Goal: Task Accomplishment & Management: Manage account settings

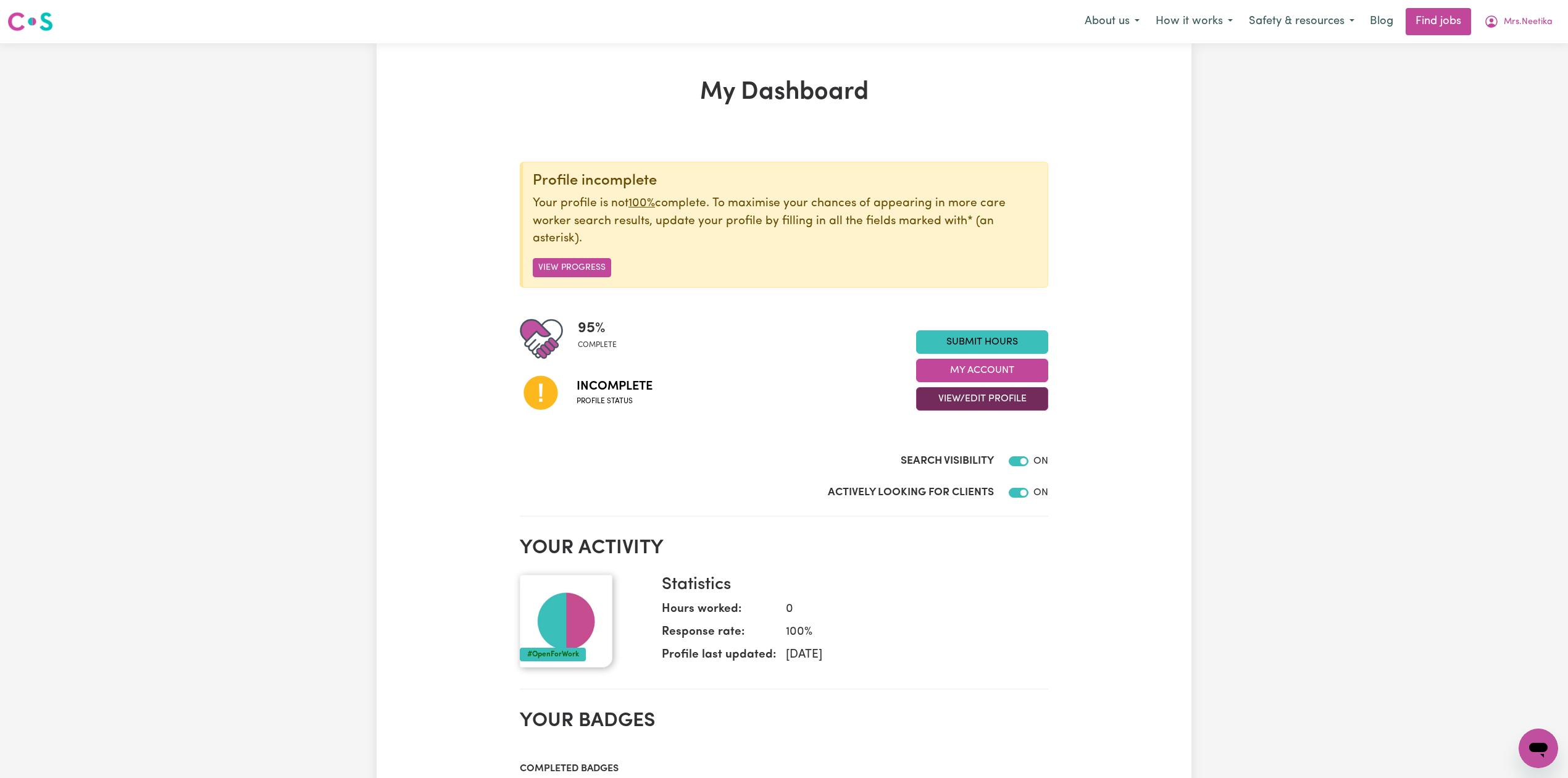
click at [958, 394] on button "View/Edit Profile" at bounding box center [982, 399] width 132 height 24
click at [942, 460] on link "Edit Profile" at bounding box center [974, 456] width 115 height 25
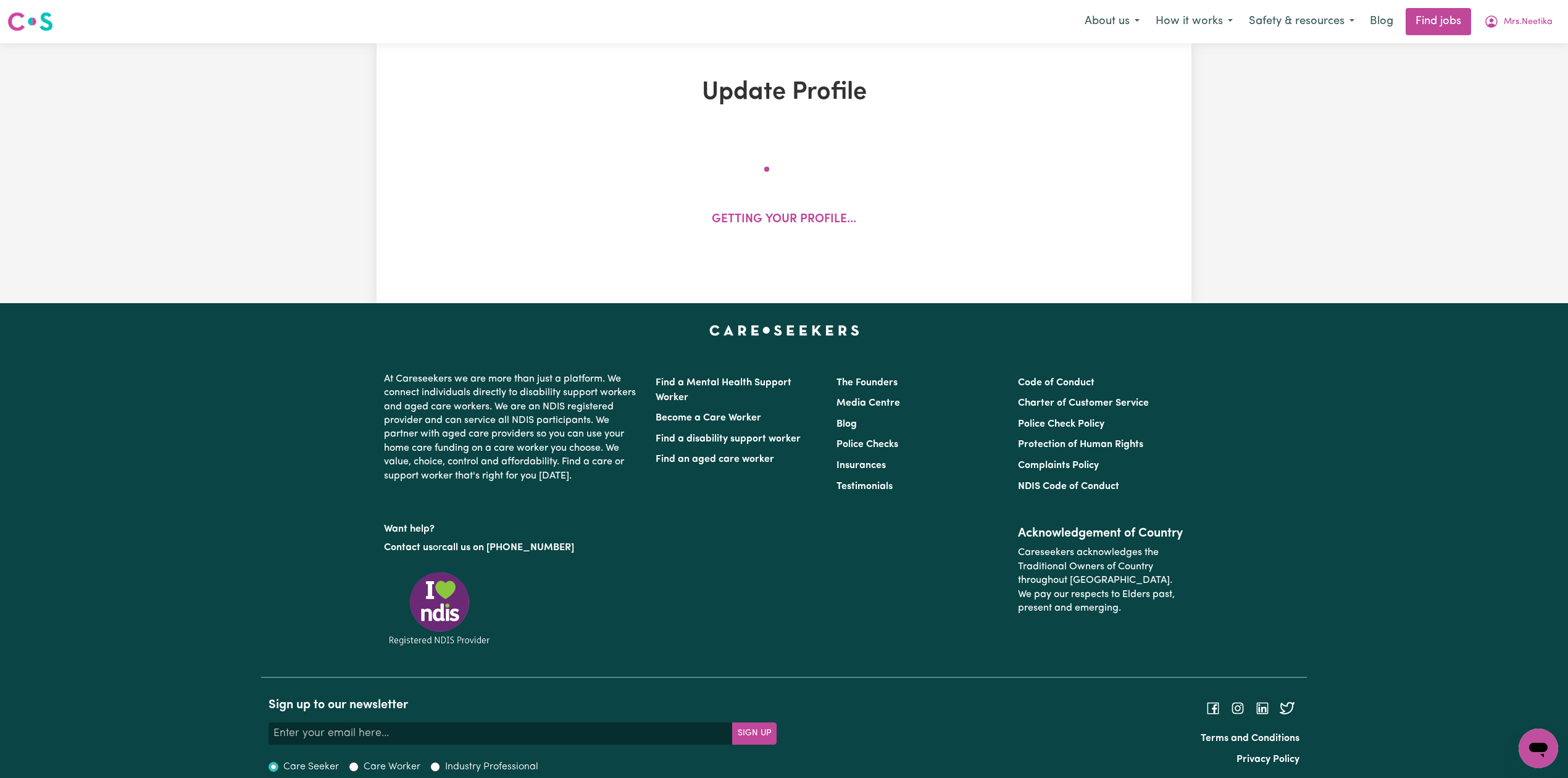
select select "[DEMOGRAPHIC_DATA]"
select select "Australian PR"
select select "Studying a healthcare related degree or qualification"
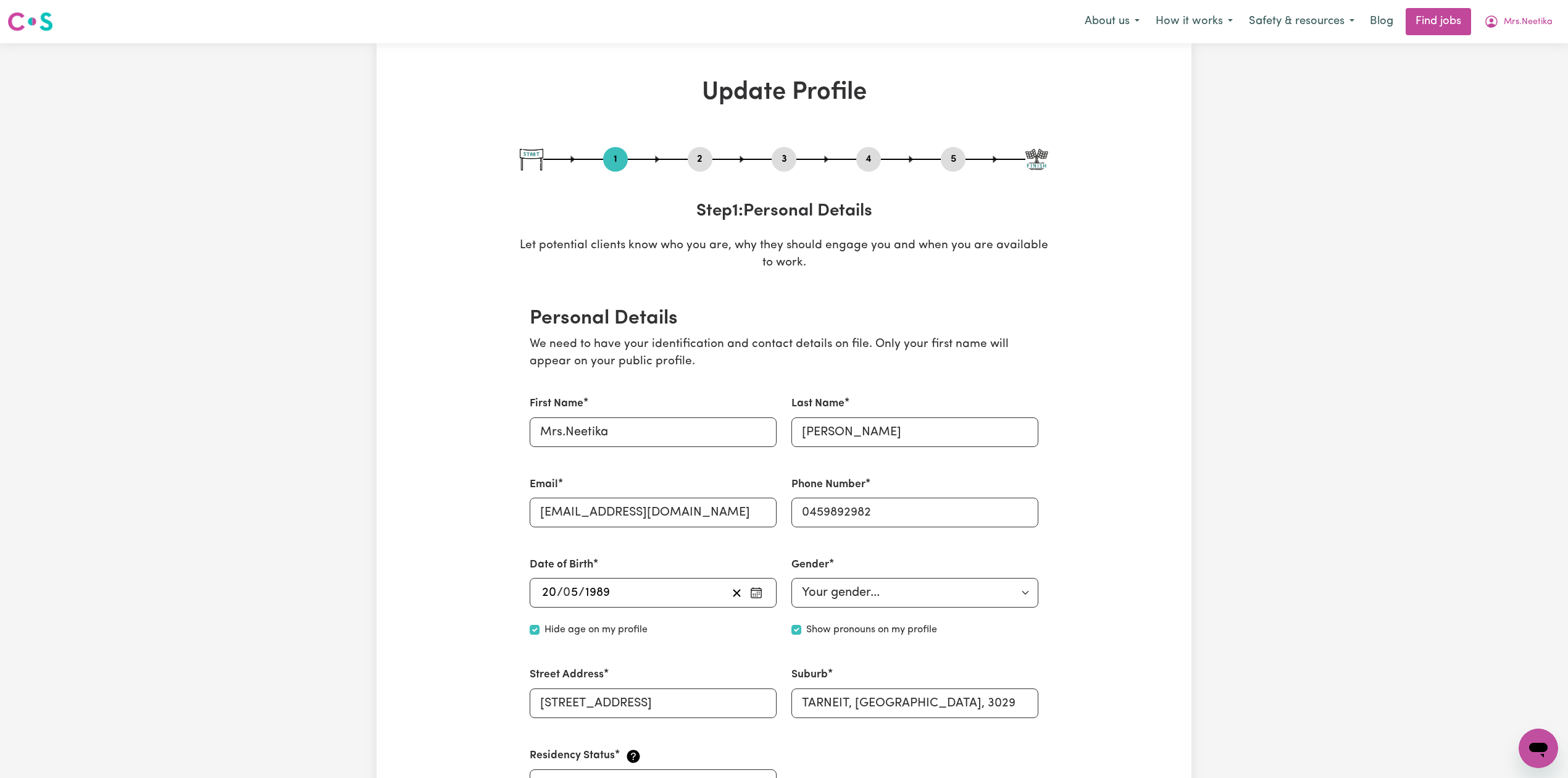
click at [951, 154] on button "5" at bounding box center [954, 159] width 25 height 16
select select "I am providing services by being employed by an organisation"
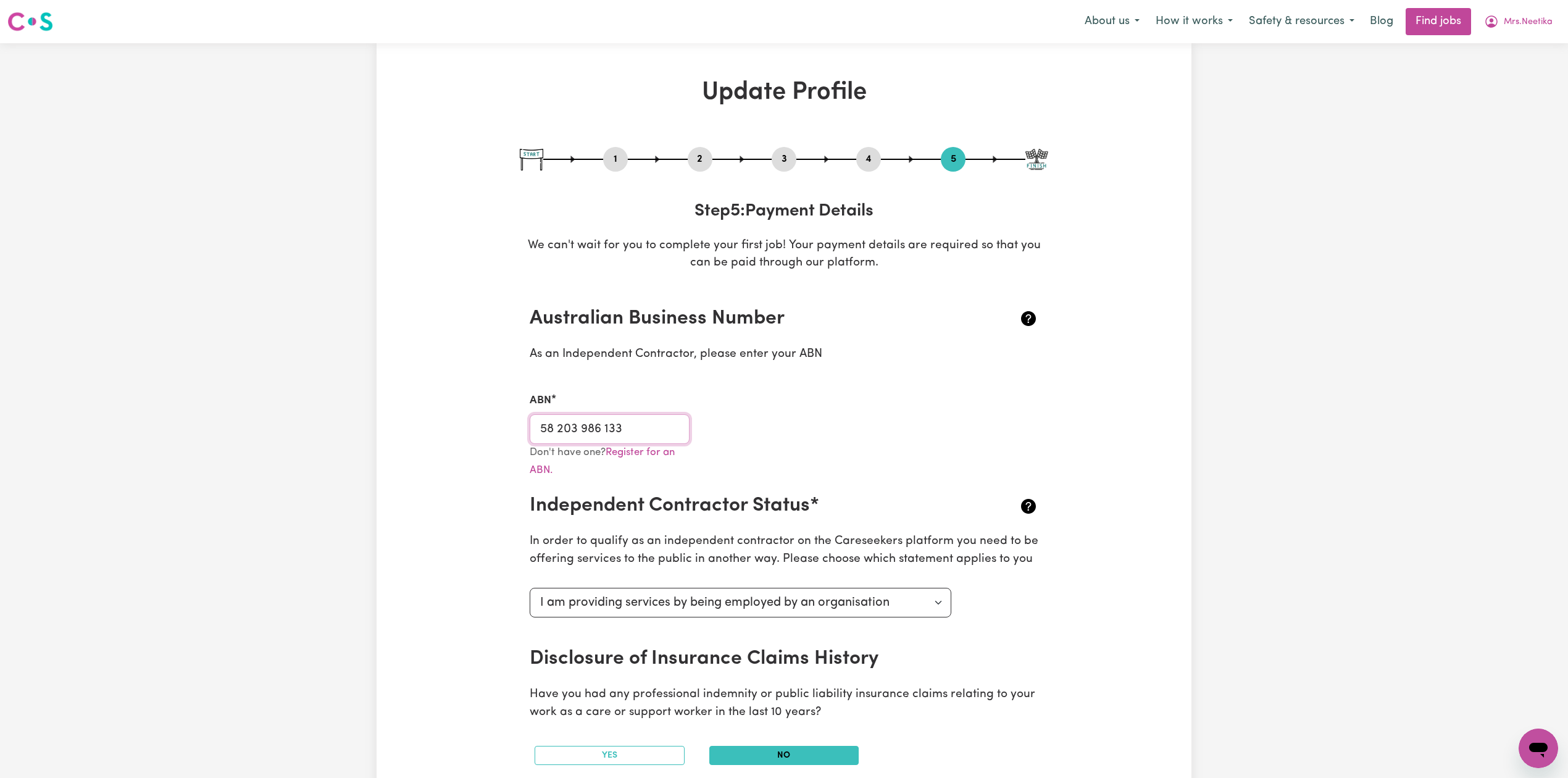
click at [566, 429] on input "58 203 986 133" at bounding box center [610, 429] width 160 height 29
click at [598, 428] on input "58 203 986 133" at bounding box center [610, 429] width 160 height 29
click at [1525, 15] on span "Mrs.Neetika" at bounding box center [1528, 22] width 48 height 13
click at [1509, 95] on link "Logout" at bounding box center [1511, 94] width 98 height 24
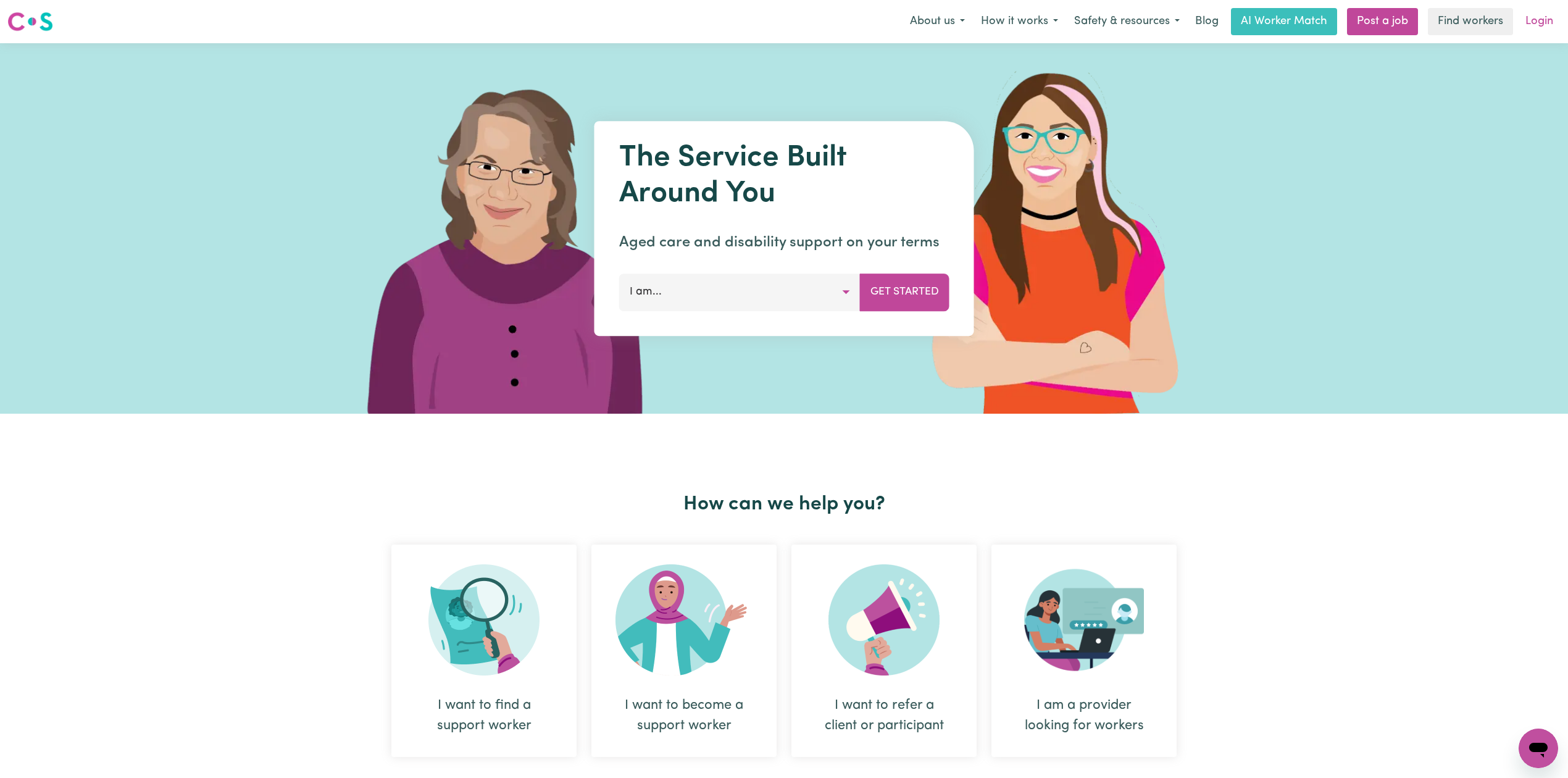
click at [1521, 22] on link "Login" at bounding box center [1539, 21] width 43 height 28
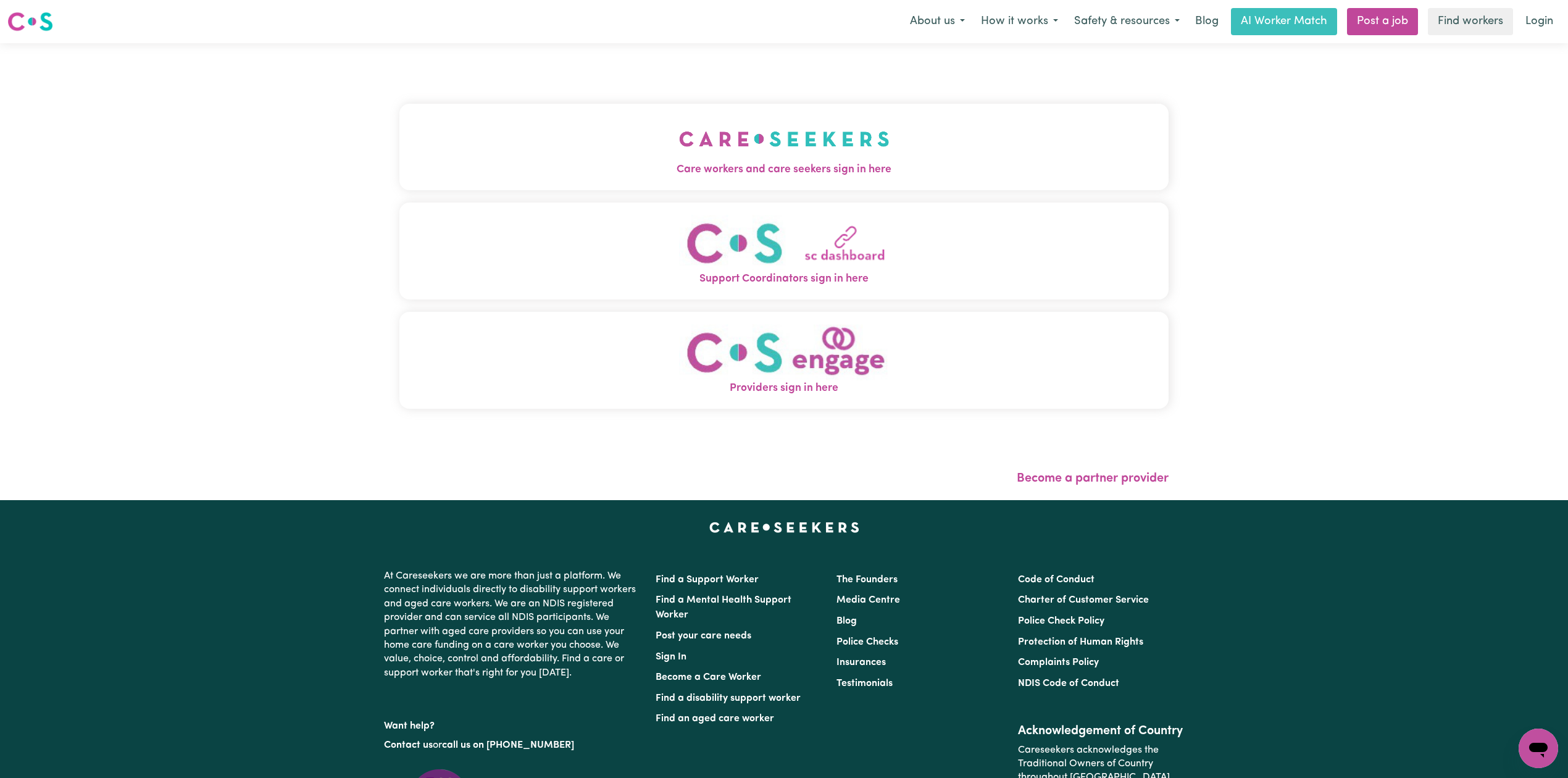
click at [679, 137] on img "Care workers and care seekers sign in here" at bounding box center [784, 139] width 210 height 46
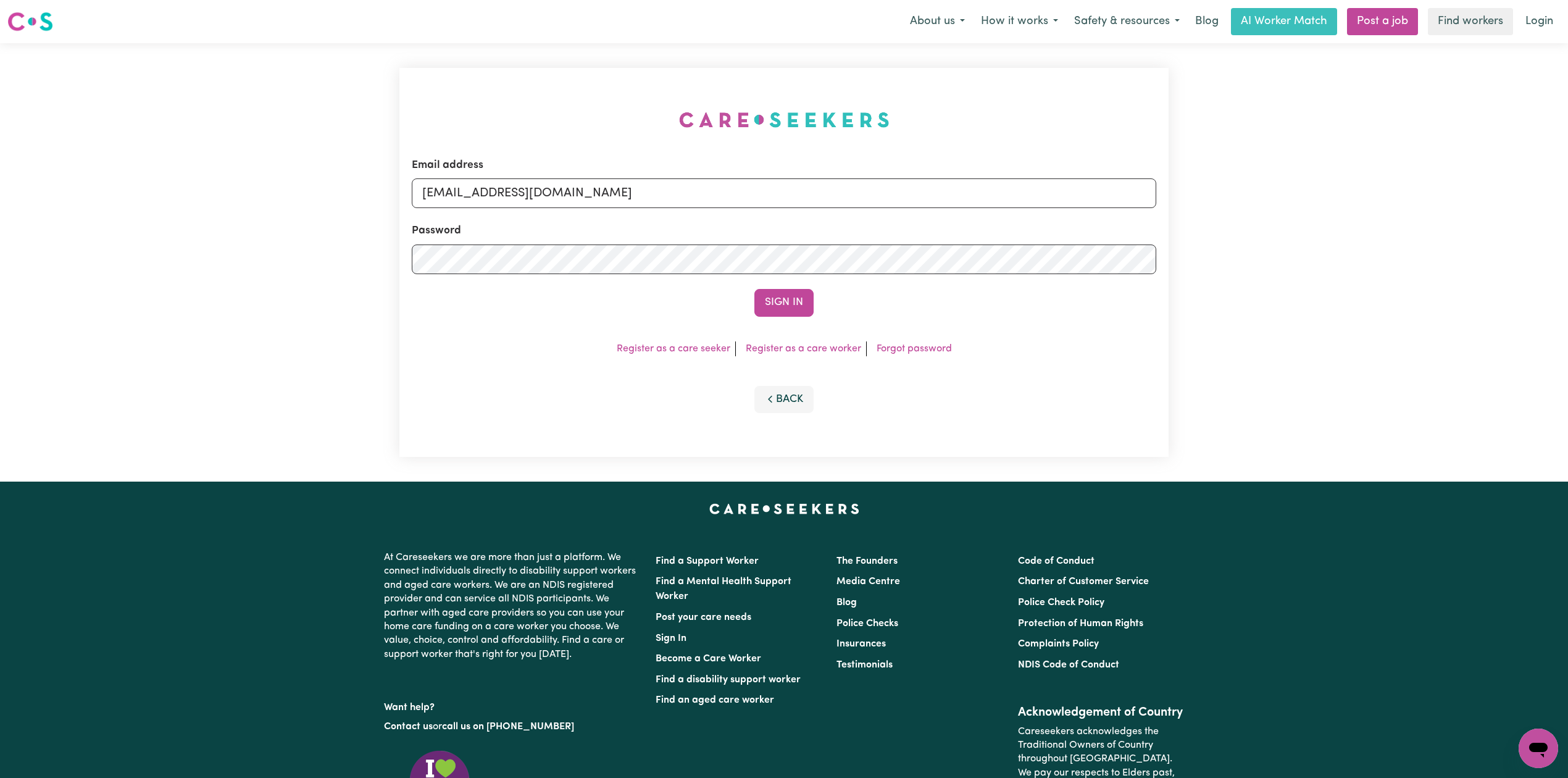
click at [547, 210] on form "Email address [EMAIL_ADDRESS][DOMAIN_NAME] Password Sign In" at bounding box center [784, 238] width 745 height 160
click at [536, 191] on input "[EMAIL_ADDRESS][DOMAIN_NAME]" at bounding box center [784, 193] width 745 height 29
click at [837, 255] on form "Email address Superuser~ [EMAIL_ADDRESS][DOMAIN_NAME] Password Sign In" at bounding box center [784, 238] width 745 height 160
click at [799, 320] on div "Email address Superuser~ [EMAIL_ADDRESS][DOMAIN_NAME] Password Sign In Register…" at bounding box center [784, 262] width 769 height 389
click at [504, 195] on input "Superuser~ [EMAIL_ADDRESS][DOMAIN_NAME]" at bounding box center [784, 193] width 745 height 29
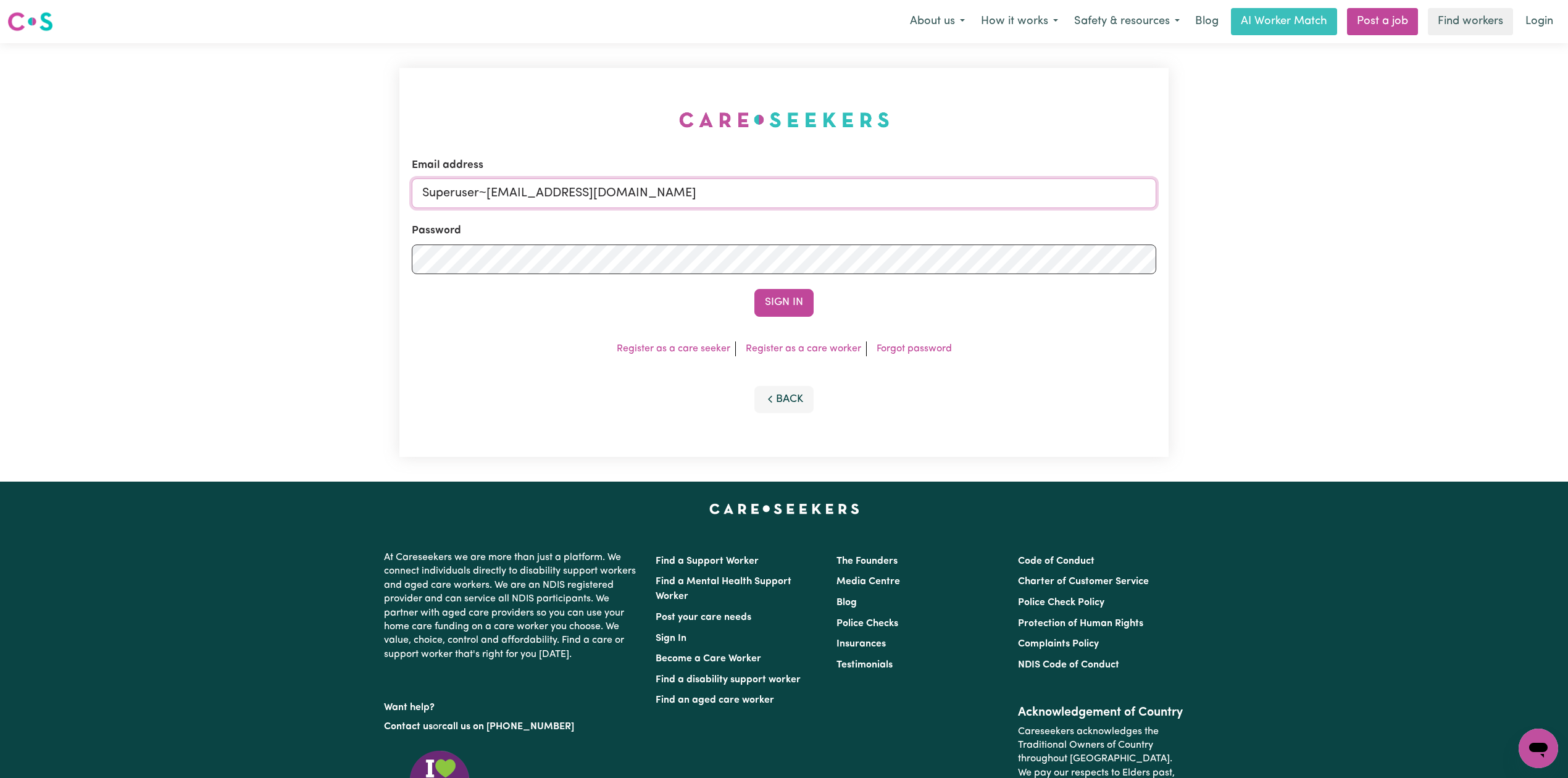
type input "Superuser~[EMAIL_ADDRESS][DOMAIN_NAME]"
click at [816, 302] on div "Sign In" at bounding box center [784, 302] width 745 height 28
click at [794, 303] on button "Sign In" at bounding box center [784, 302] width 59 height 28
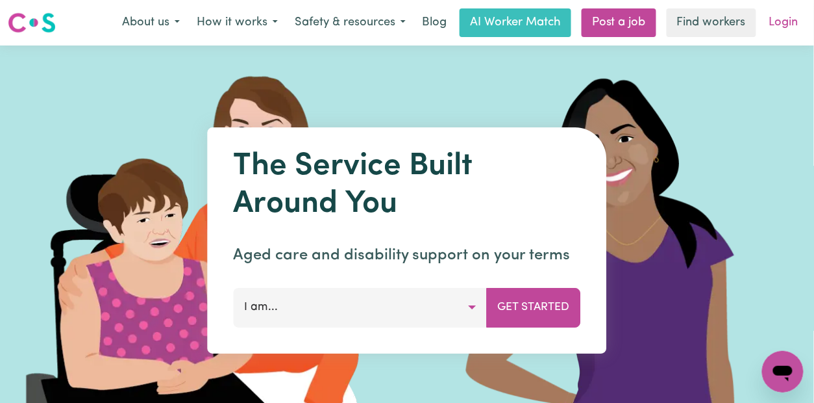
click at [778, 24] on link "Login" at bounding box center [784, 22] width 45 height 29
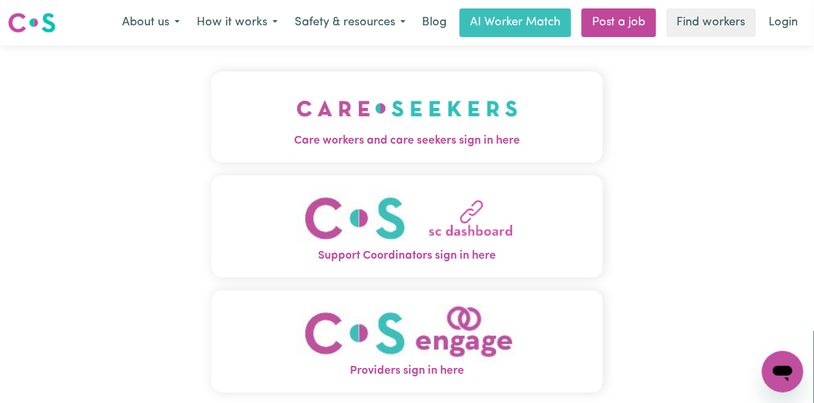
click at [297, 113] on img "Care workers and care seekers sign in here" at bounding box center [407, 108] width 221 height 48
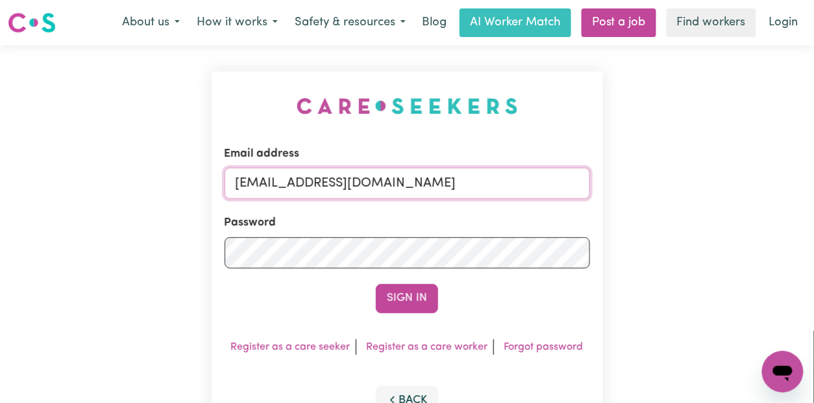
click at [260, 182] on input "[EMAIL_ADDRESS][DOMAIN_NAME]" at bounding box center [408, 183] width 366 height 31
click at [396, 190] on input "[EMAIL_ADDRESS][DOMAIN_NAME]" at bounding box center [408, 183] width 366 height 31
drag, startPoint x: 301, startPoint y: 180, endPoint x: 679, endPoint y: 180, distance: 377.9
click at [679, 180] on div "Email address Superuser~jakedworkin@hotmail.com Password Sign In Register as a …" at bounding box center [407, 255] width 814 height 421
type input "Superuser~HarryNurmiELS@careseekers.com.au"
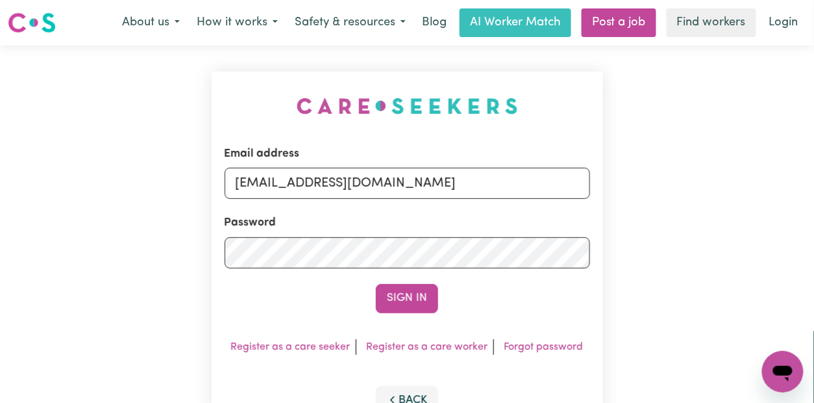
click at [410, 287] on button "Sign In" at bounding box center [407, 298] width 62 height 29
